Goal: Task Accomplishment & Management: Manage account settings

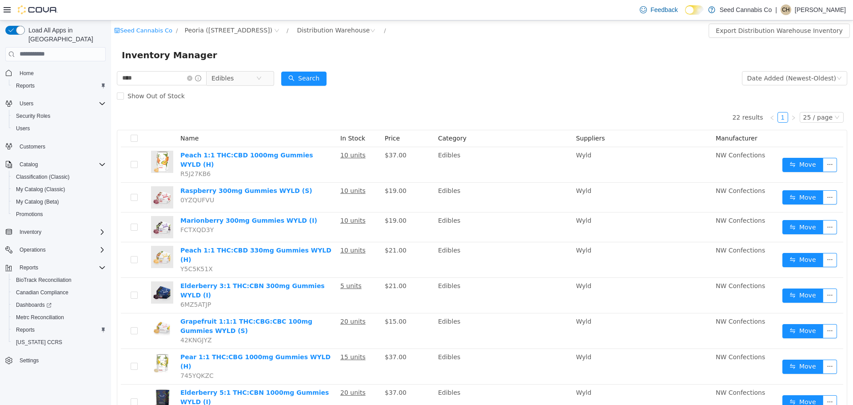
scroll to position [267, 0]
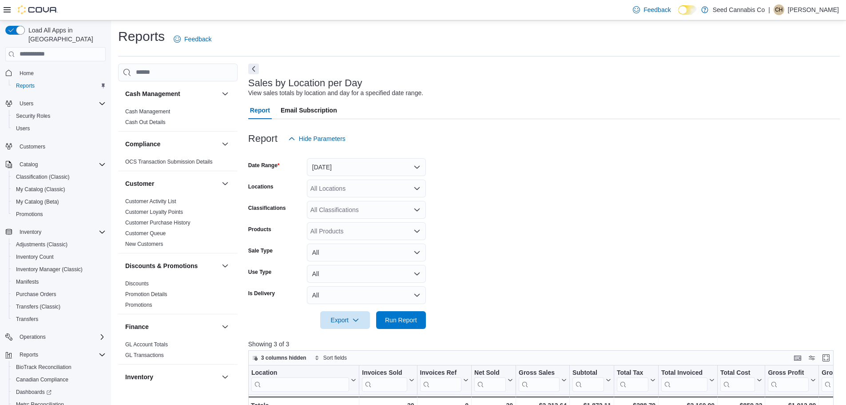
scroll to position [54, 0]
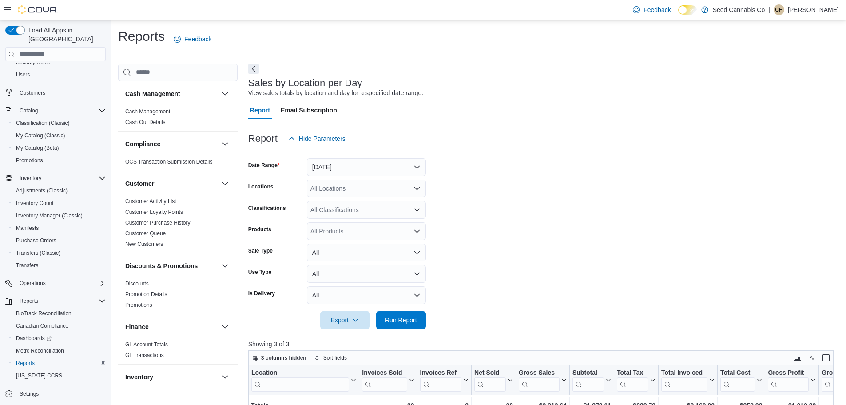
click at [797, 12] on p "[PERSON_NAME]" at bounding box center [813, 9] width 51 height 11
click at [780, 84] on span "Sign Out" at bounding box center [782, 86] width 24 height 9
